Goal: Check status

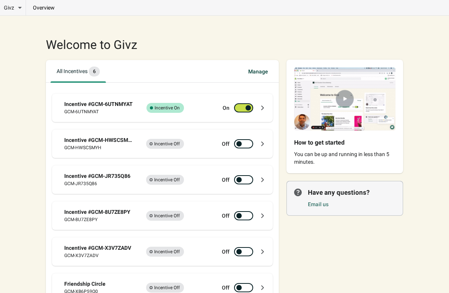
scroll to position [10, 0]
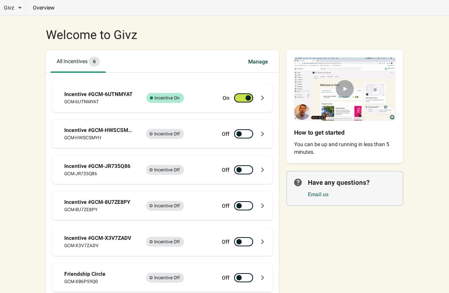
click at [93, 90] on div "Incentive #GCM-6UTNMYAT" at bounding box center [99, 94] width 71 height 8
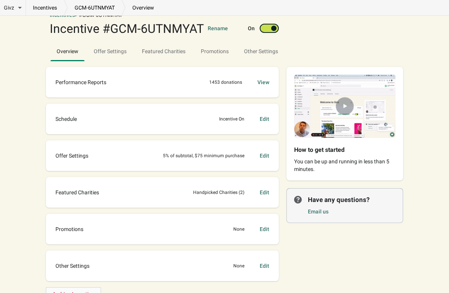
scroll to position [24, 0]
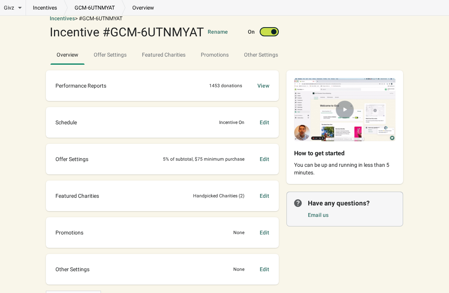
click at [93, 89] on p "Performance Reports" at bounding box center [80, 86] width 51 height 8
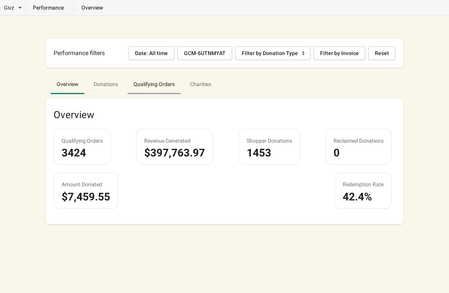
click at [155, 86] on span "Qualifying Orders" at bounding box center [154, 84] width 54 height 14
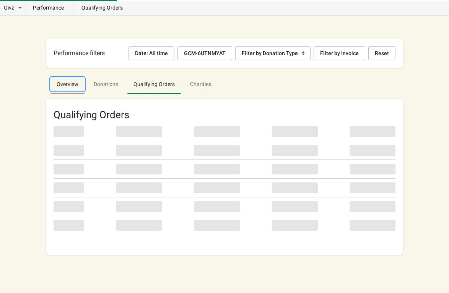
click at [67, 82] on span "Overview" at bounding box center [68, 84] width 34 height 14
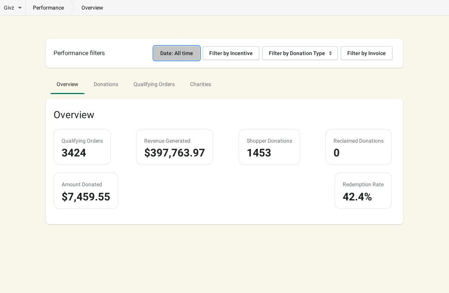
click at [175, 55] on div "Date: All time" at bounding box center [176, 53] width 33 height 6
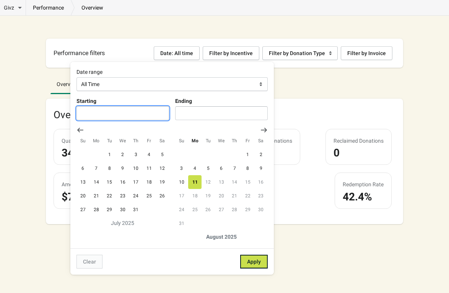
click at [105, 113] on input "Starting" at bounding box center [123, 113] width 93 height 14
click at [110, 152] on button "1" at bounding box center [109, 155] width 13 height 14
type input "[DATE]"
select select "Custom"
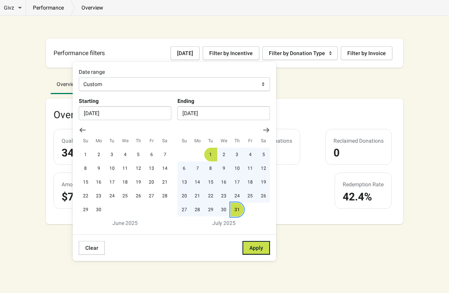
click at [237, 207] on button "31" at bounding box center [237, 210] width 13 height 14
type input "[DATE]"
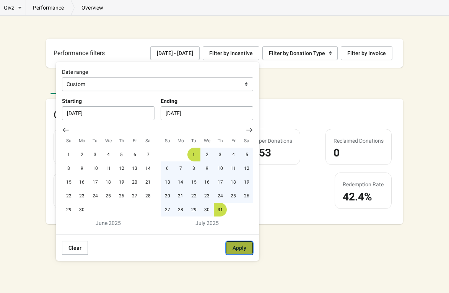
click at [241, 246] on span "Apply" at bounding box center [240, 248] width 14 height 6
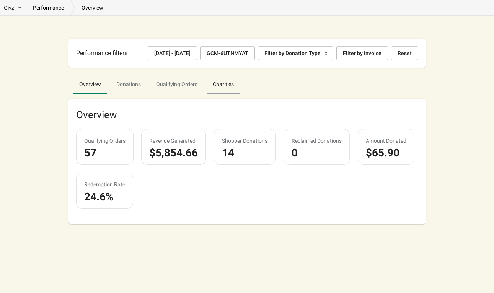
click at [222, 91] on span "Charities" at bounding box center [223, 84] width 33 height 14
